Goal: Task Accomplishment & Management: Manage account settings

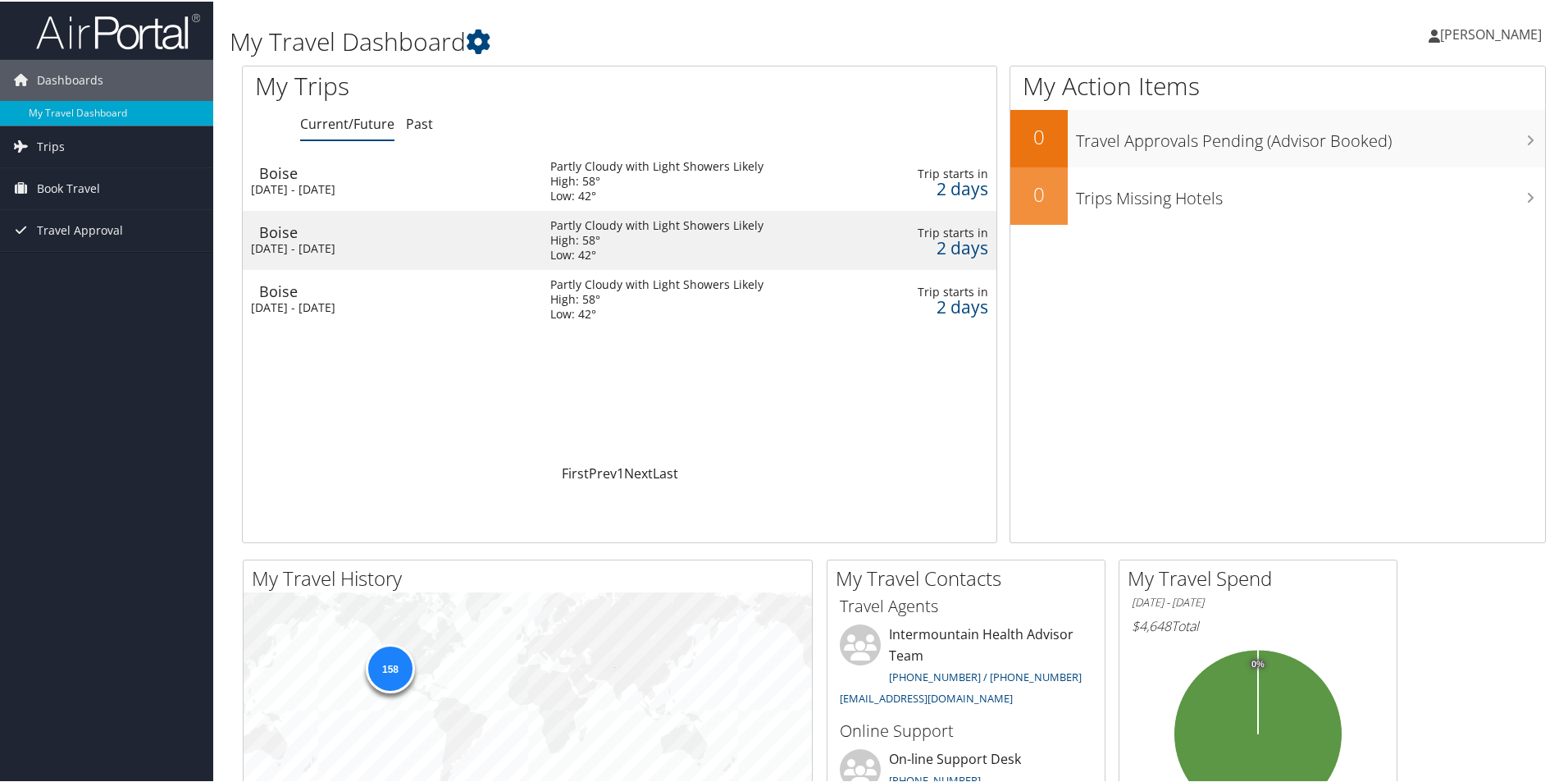
click at [300, 183] on div "[DATE] - [DATE]" at bounding box center [388, 187] width 275 height 15
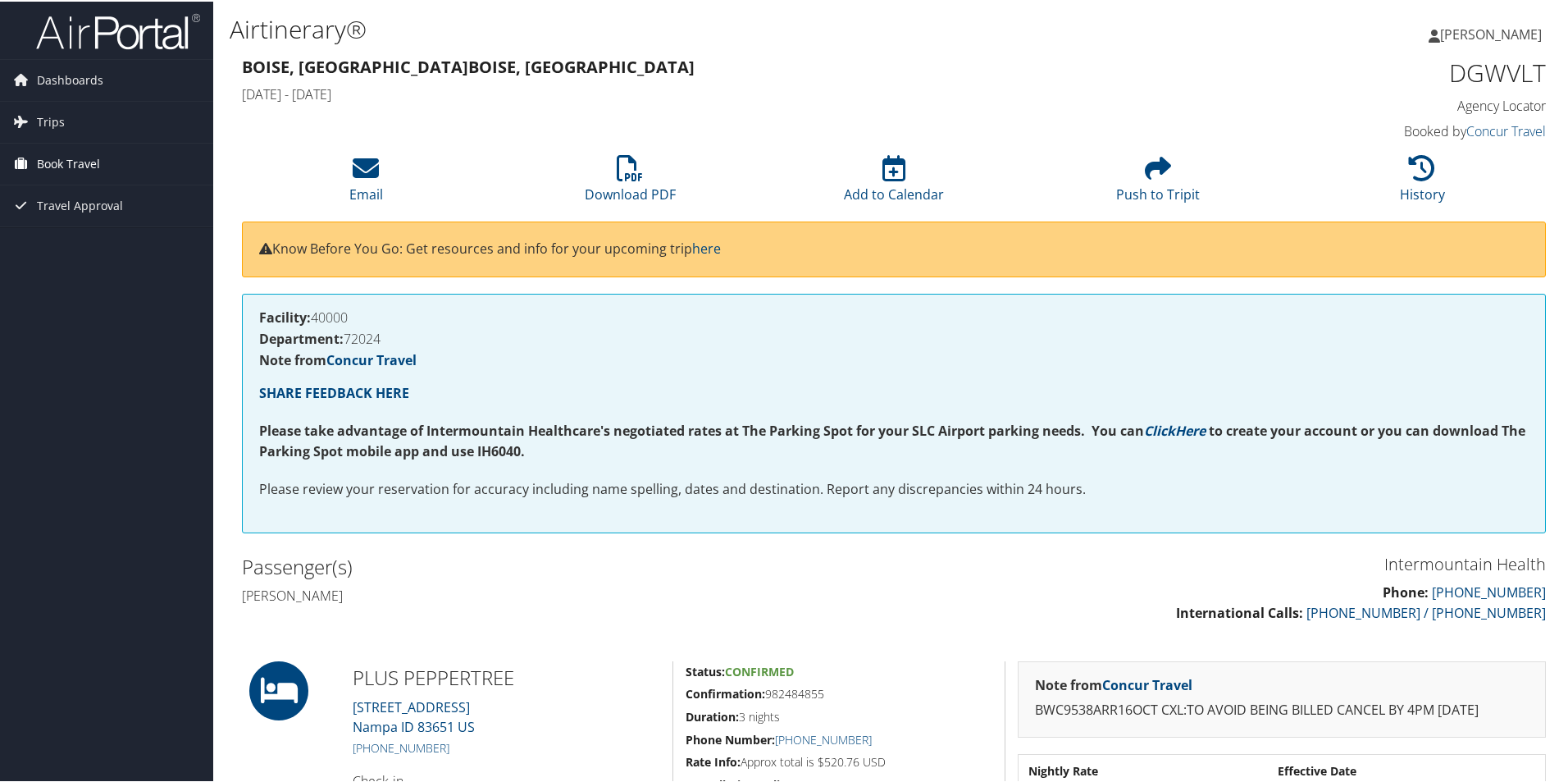
click at [59, 162] on span "Book Travel" at bounding box center [68, 162] width 63 height 41
click at [57, 246] on link "Book/Manage Online Trips" at bounding box center [106, 244] width 213 height 25
